Goal: Find specific page/section: Find specific page/section

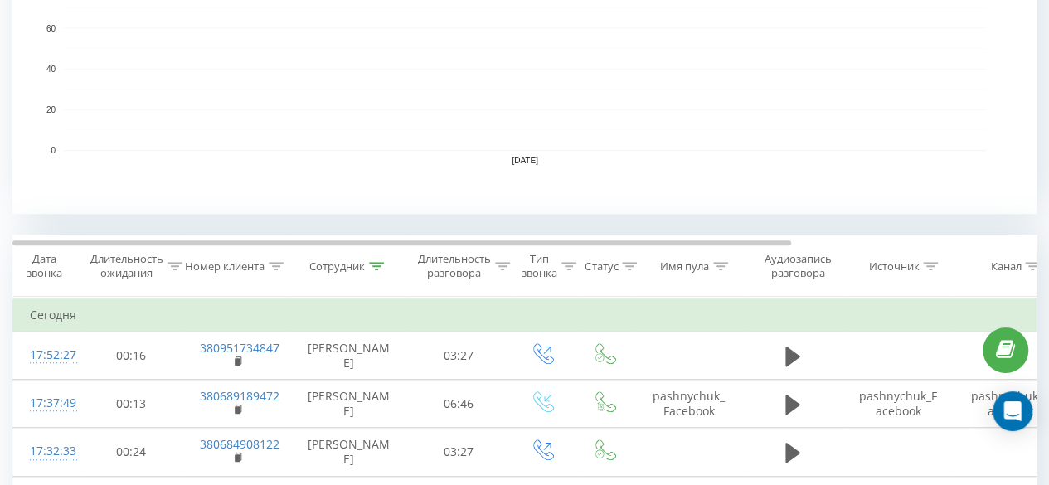
scroll to position [647, 0]
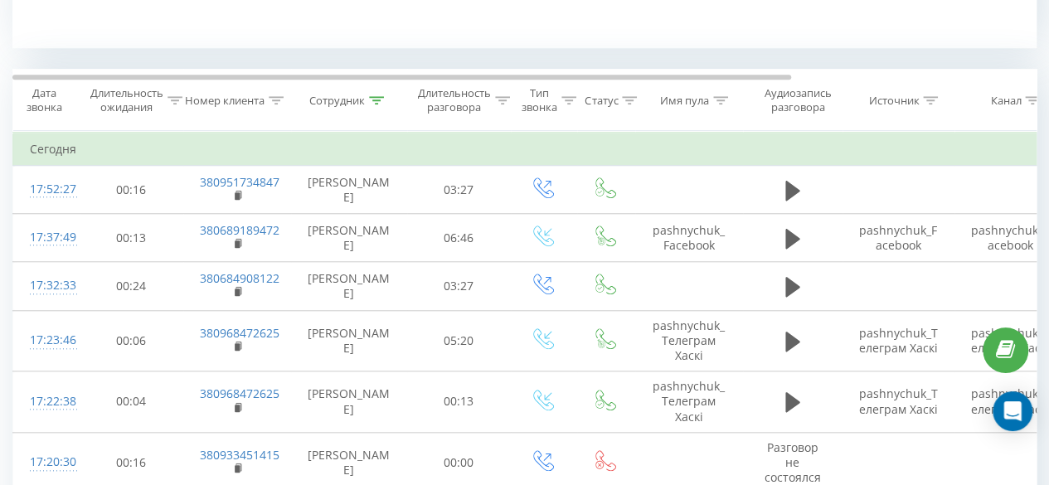
click at [378, 100] on icon at bounding box center [376, 100] width 15 height 8
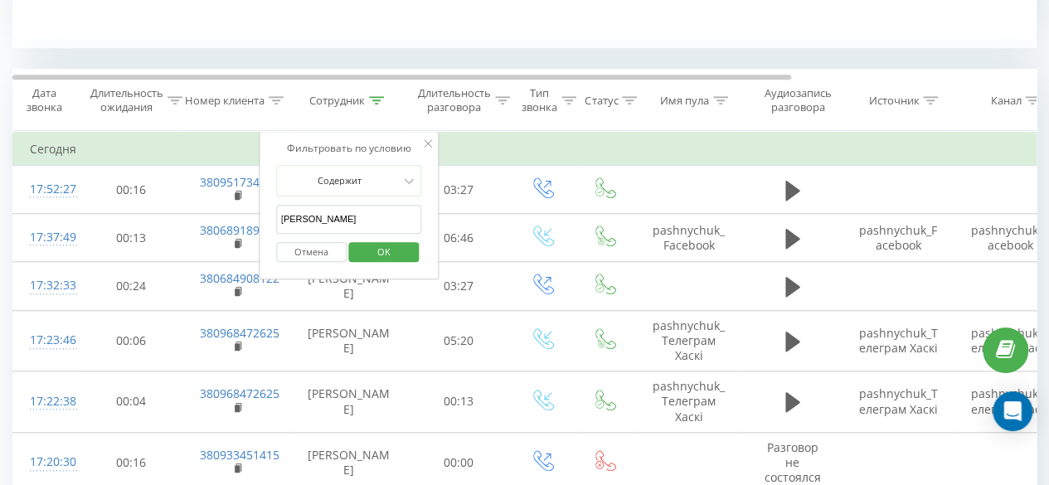
click at [351, 223] on input "[PERSON_NAME]" at bounding box center [349, 219] width 146 height 29
type input "п"
click at [376, 250] on span "OK" at bounding box center [384, 252] width 46 height 26
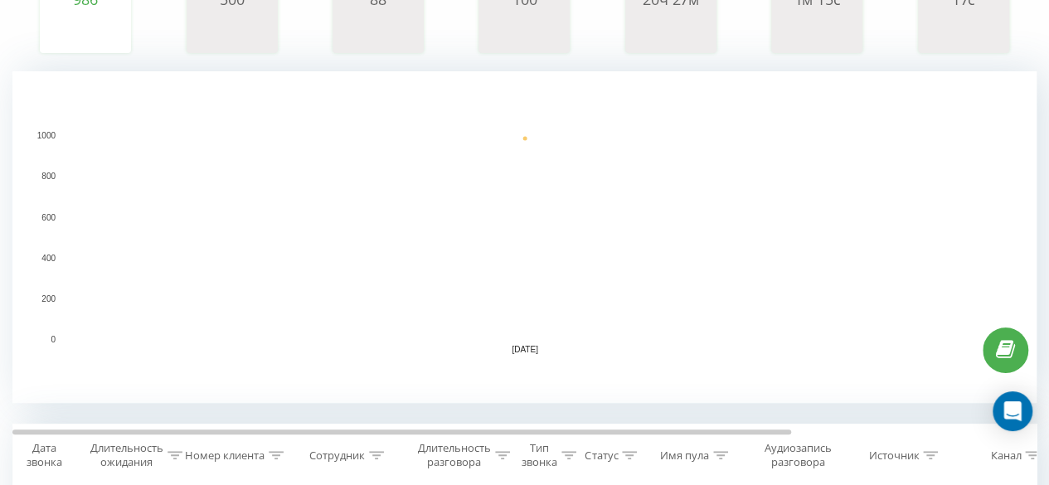
scroll to position [133, 0]
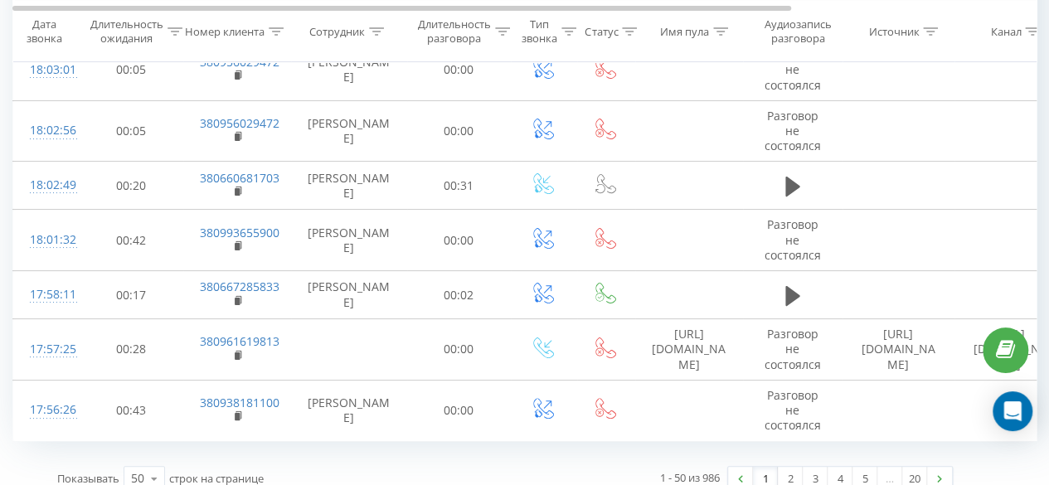
scroll to position [3157, 0]
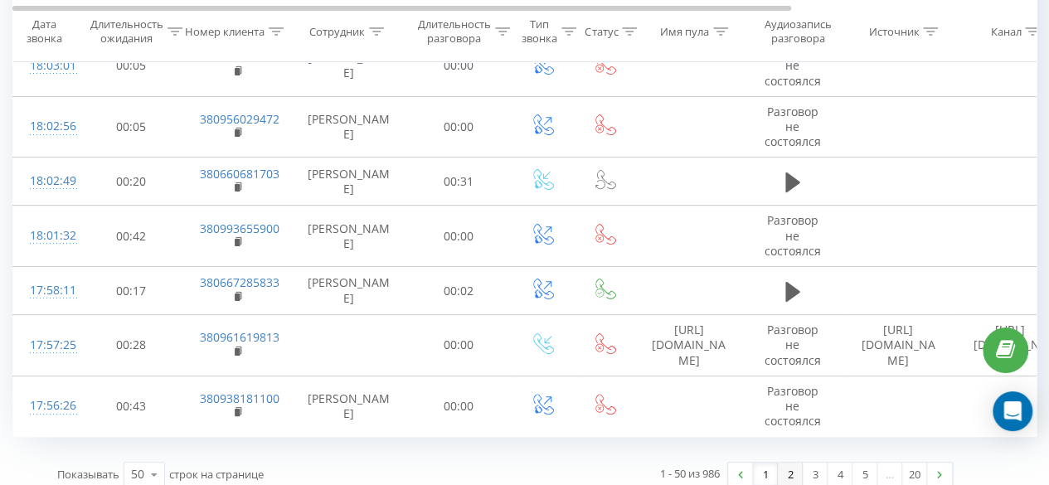
click at [788, 463] on link "2" at bounding box center [790, 474] width 25 height 23
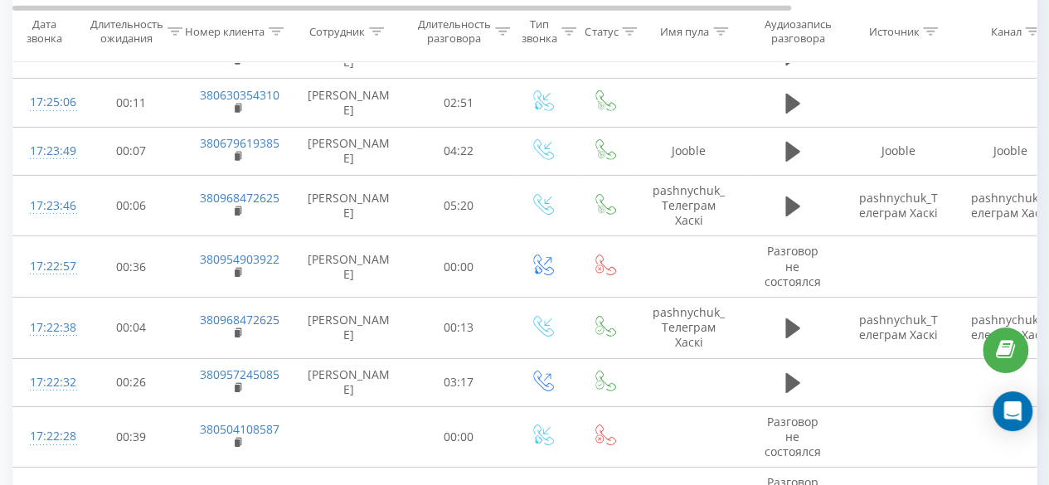
scroll to position [2580, 0]
